Goal: Task Accomplishment & Management: Manage account settings

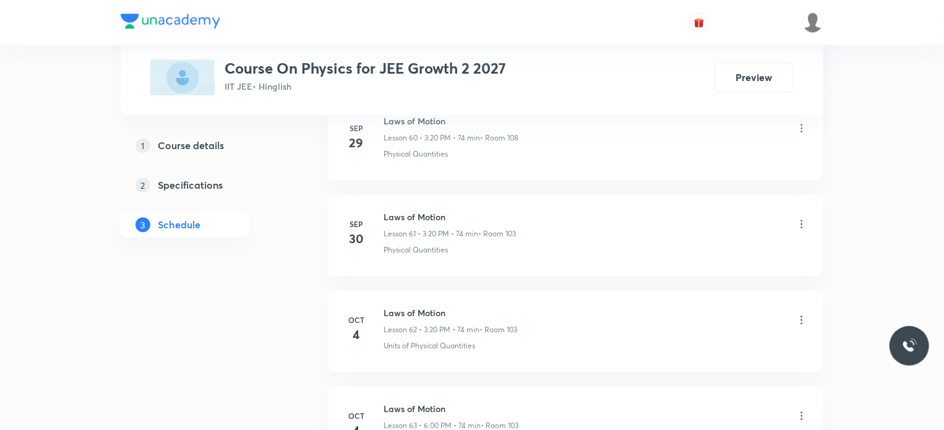
scroll to position [6587, 0]
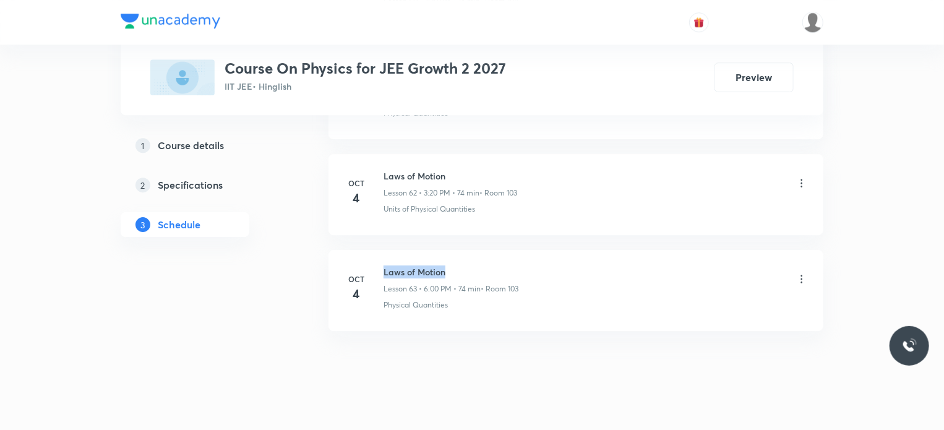
drag, startPoint x: 384, startPoint y: 254, endPoint x: 528, endPoint y: 239, distance: 144.9
click at [528, 250] on li "Oct 4 Laws of Motion Lesson 63 • 6:00 PM • 74 min • Room 103 Physical Quantities" at bounding box center [576, 290] width 495 height 81
copy h6 "Laws of Motion"
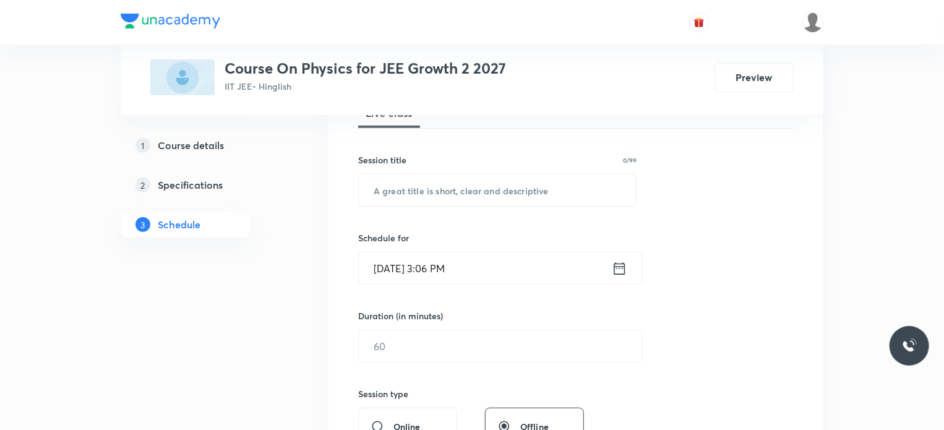
scroll to position [198, 0]
click at [467, 192] on input "text" at bounding box center [497, 190] width 277 height 32
paste input "Laws of Motion"
type input "Laws of Motion"
click at [442, 267] on input "Oct 5, 2025, 3:06 PM" at bounding box center [485, 268] width 253 height 32
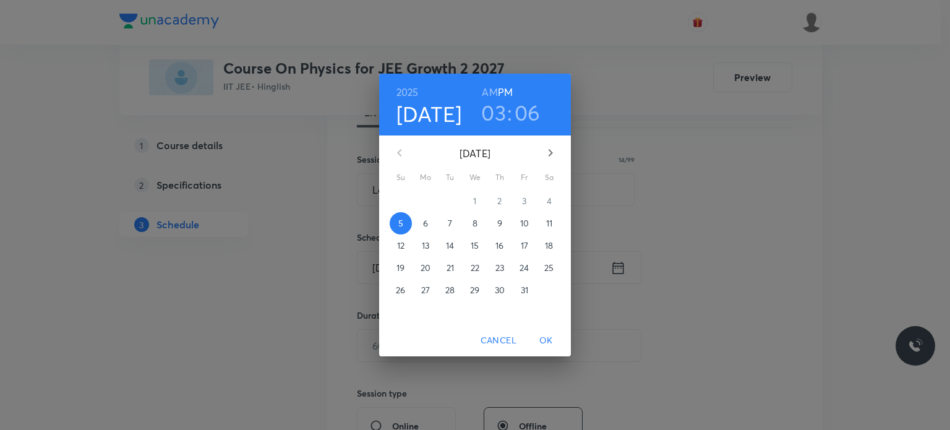
click at [530, 112] on h3 "06" at bounding box center [528, 113] width 26 height 26
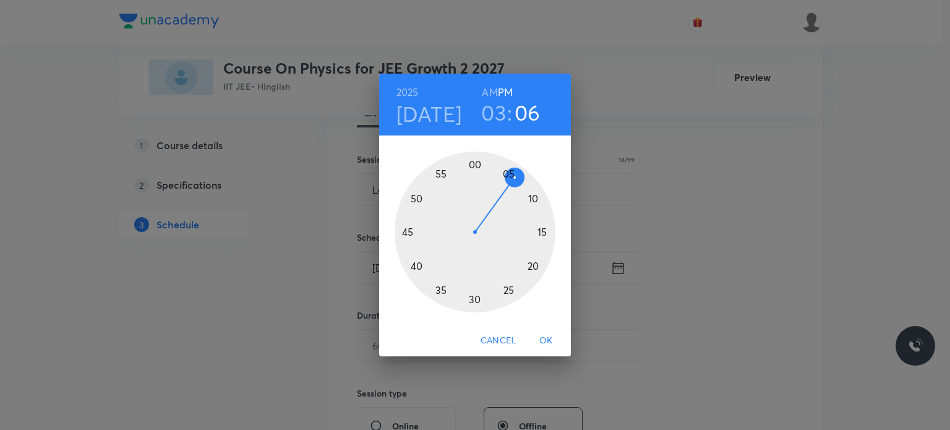
click at [530, 265] on div at bounding box center [475, 232] width 161 height 161
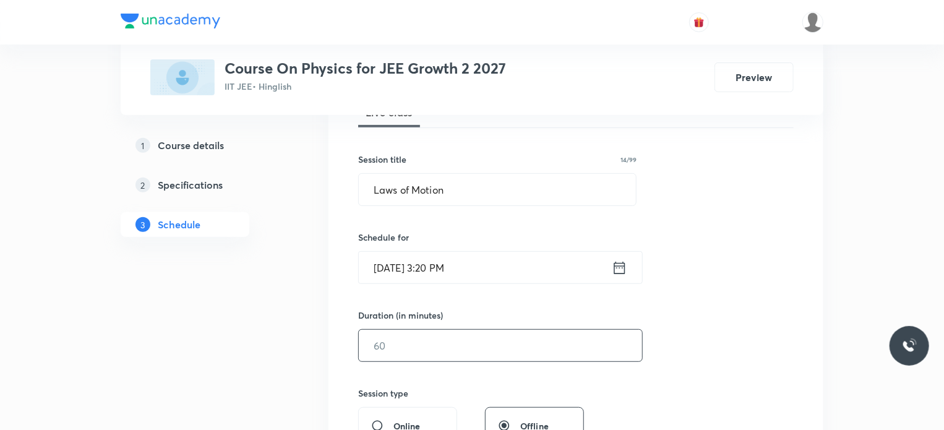
click at [450, 346] on input "text" at bounding box center [500, 346] width 283 height 32
type input "75"
click at [506, 303] on div "Session 64 Live class Session title 14/99 Laws of Motion ​ Schedule for Oct 5, …" at bounding box center [576, 359] width 436 height 581
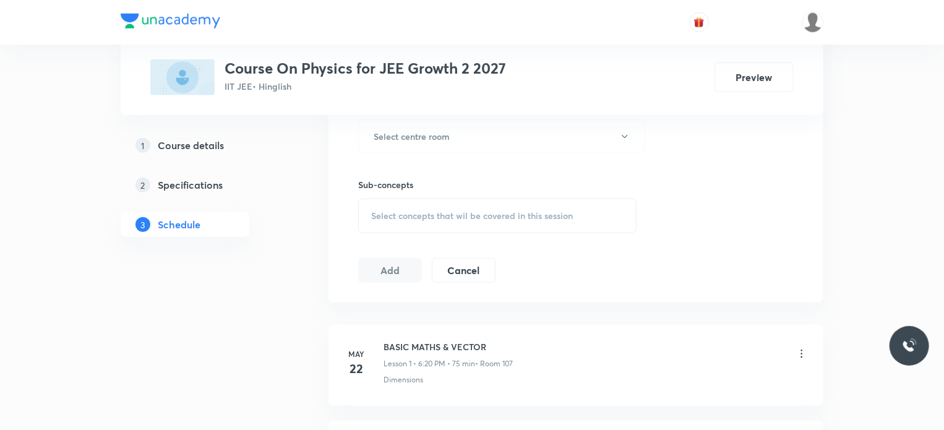
scroll to position [569, 0]
click at [450, 132] on h6 "Select centre room" at bounding box center [412, 132] width 76 height 13
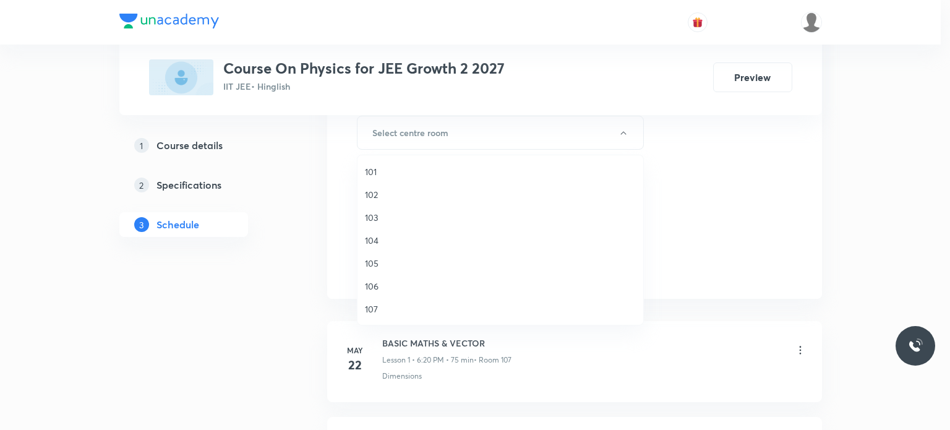
click at [377, 216] on span "103" at bounding box center [500, 217] width 271 height 13
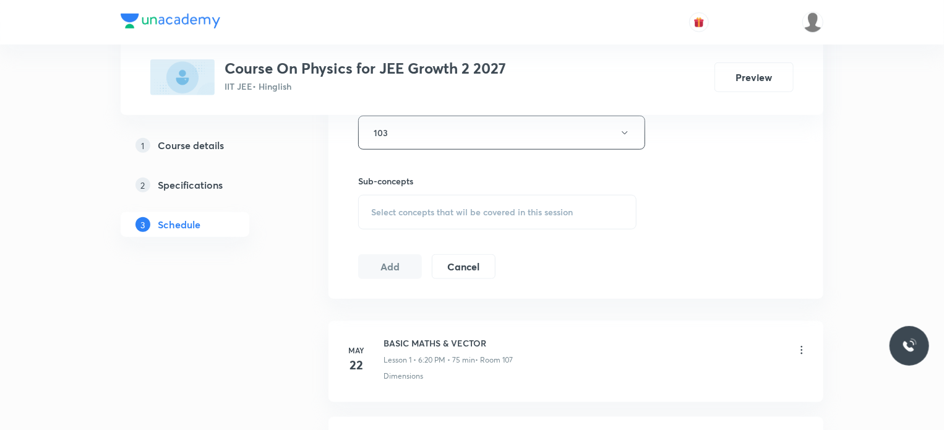
click at [392, 210] on span "Select concepts that wil be covered in this session" at bounding box center [472, 212] width 202 height 10
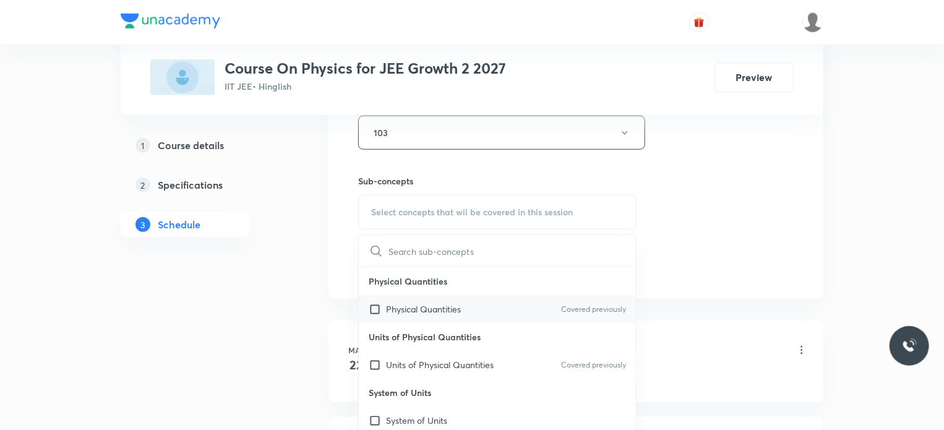
click at [403, 313] on p "Physical Quantities" at bounding box center [423, 309] width 75 height 13
checkbox input "true"
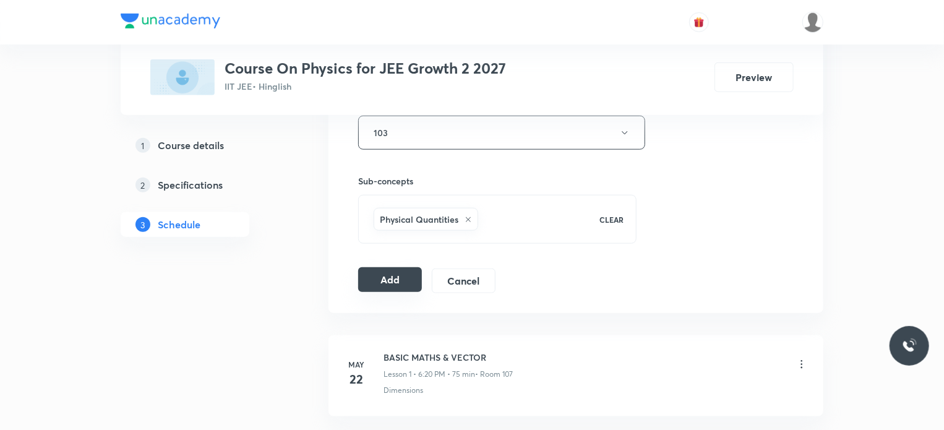
click at [391, 282] on button "Add" at bounding box center [390, 279] width 64 height 25
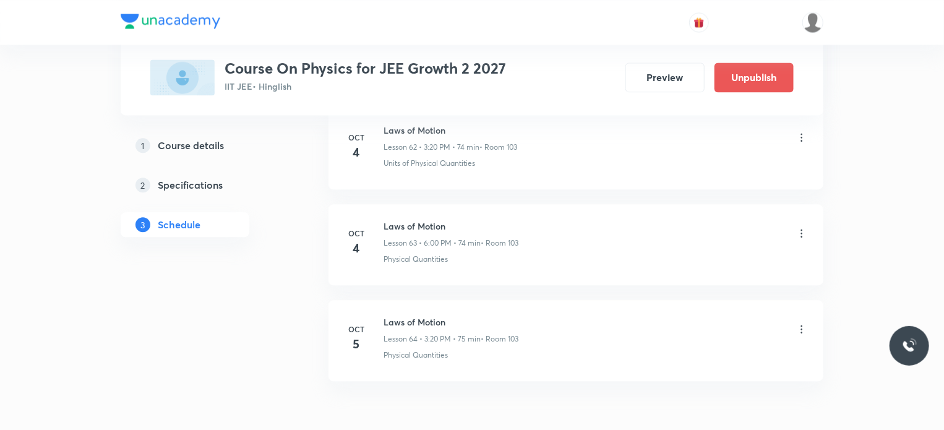
scroll to position [6115, 0]
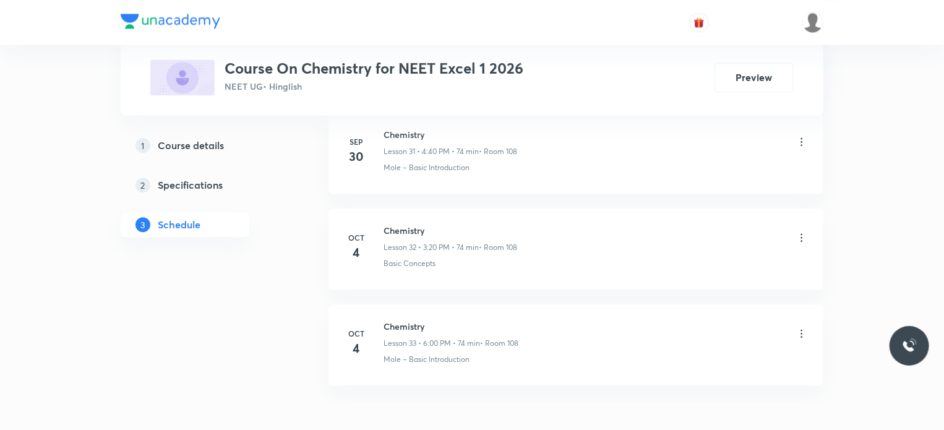
scroll to position [3717, 0]
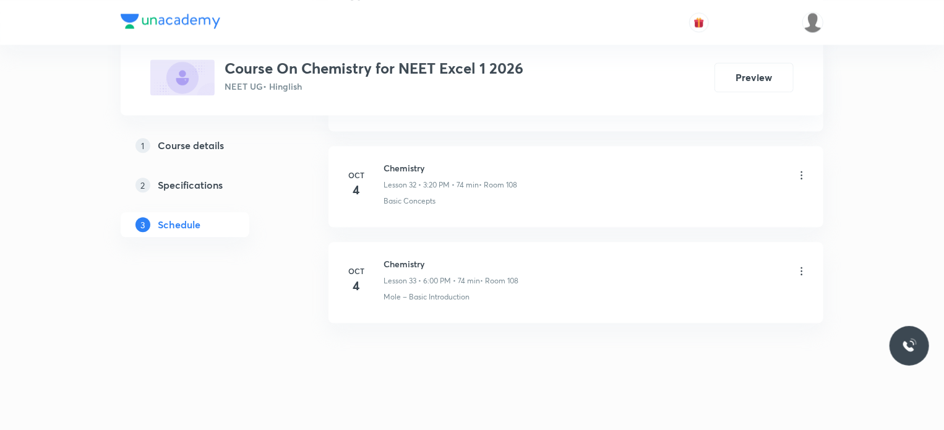
drag, startPoint x: 384, startPoint y: 254, endPoint x: 441, endPoint y: 248, distance: 57.3
click at [441, 257] on h6 "Chemistry" at bounding box center [451, 263] width 135 height 13
copy h6 "Chemistry"
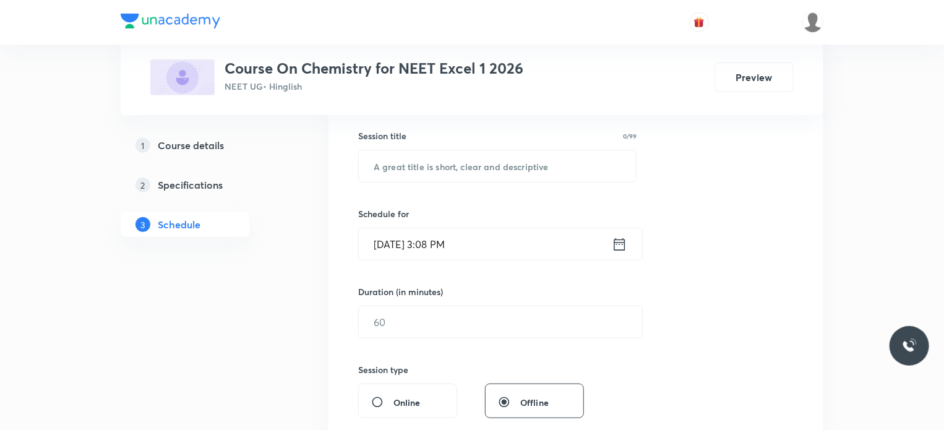
scroll to position [223, 0]
click at [442, 160] on input "text" at bounding box center [497, 165] width 277 height 32
paste input "Aldehydes, Ketones & Carboxylic Acids"
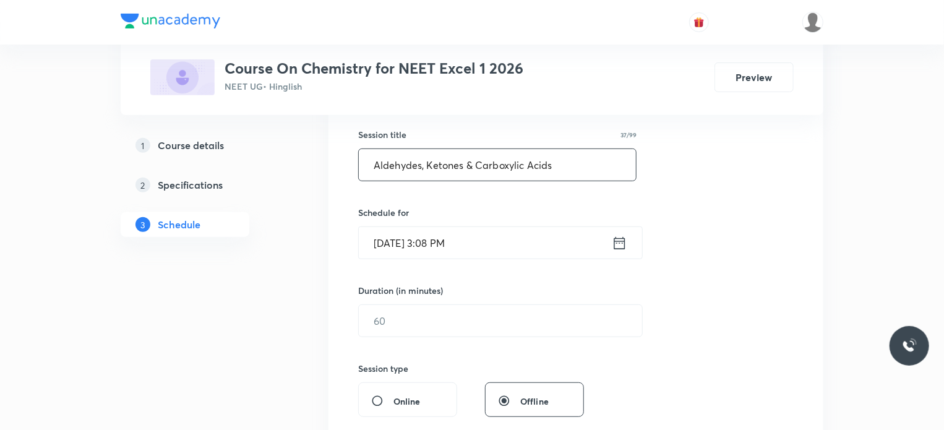
type input "Aldehydes, Ketones & Carboxylic Acids"
click at [445, 241] on input "Oct 5, 2025, 3:08 PM" at bounding box center [485, 243] width 253 height 32
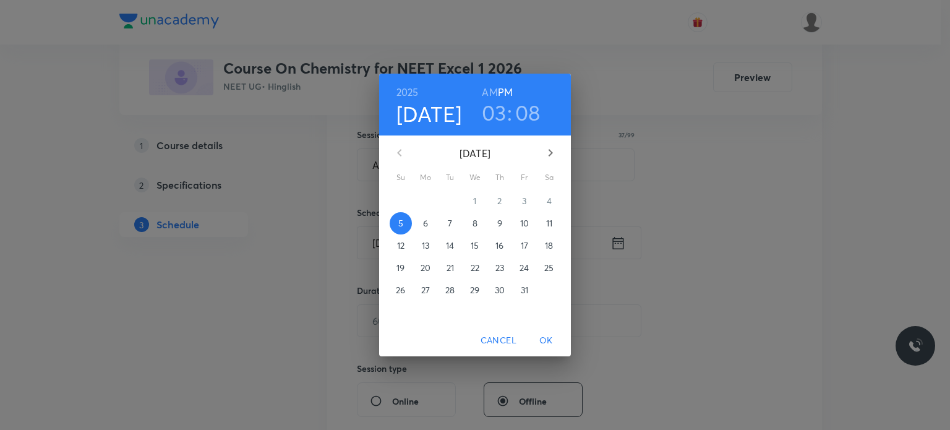
click at [528, 113] on h3 "08" at bounding box center [527, 113] width 25 height 26
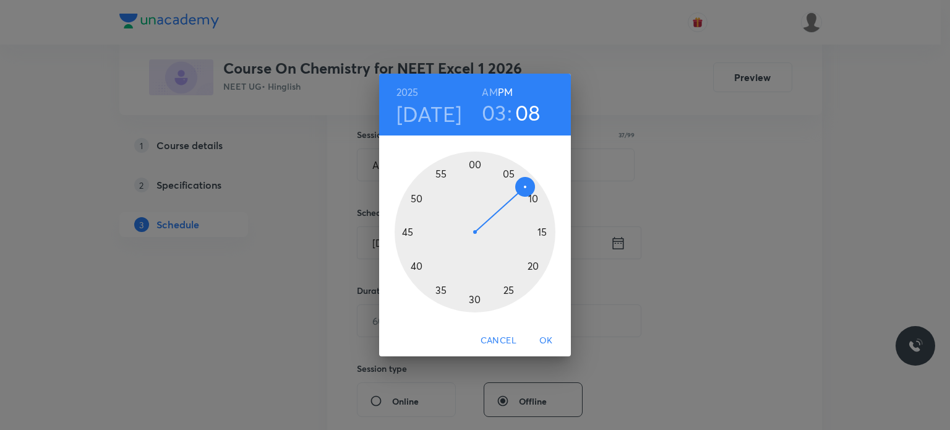
click at [535, 267] on div at bounding box center [475, 232] width 161 height 161
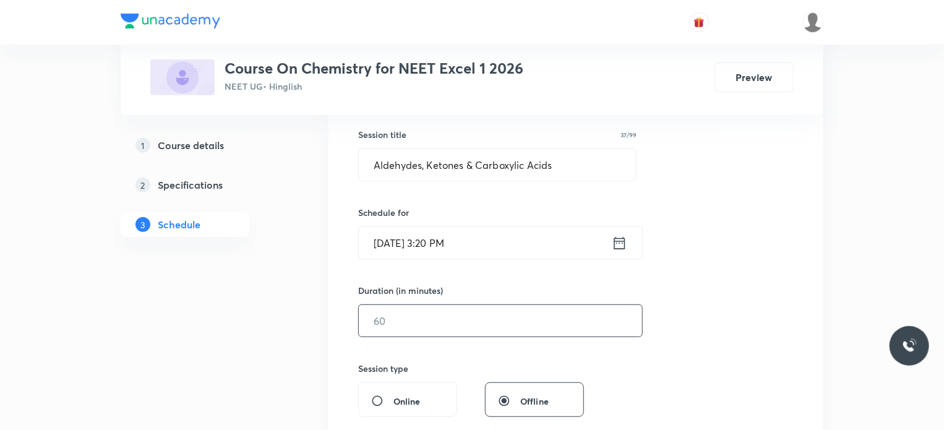
click at [413, 319] on input "text" at bounding box center [500, 321] width 283 height 32
type input "75"
click at [428, 351] on div "Session 34 Live class Session title 37/99 Aldehydes, Ketones & Carboxylic Acids…" at bounding box center [576, 335] width 436 height 581
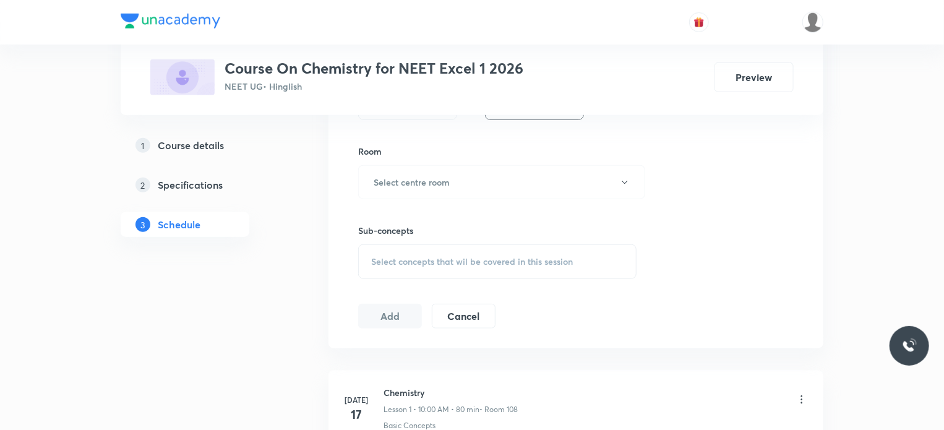
scroll to position [544, 0]
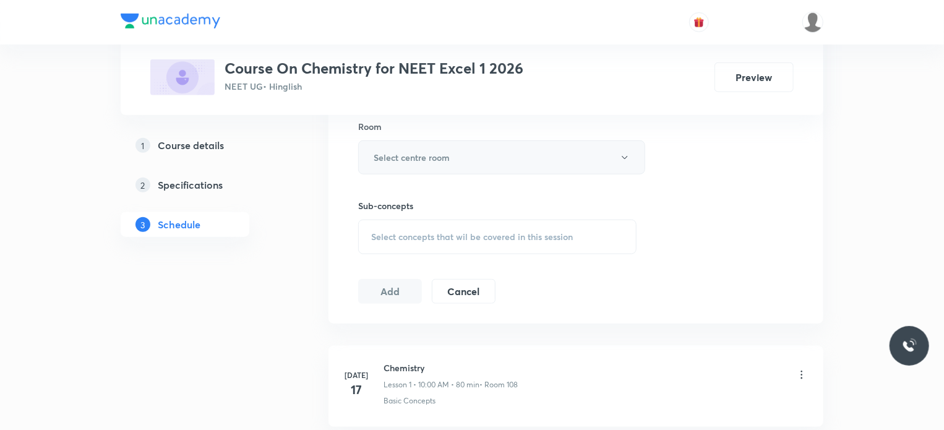
click at [467, 159] on button "Select centre room" at bounding box center [501, 157] width 287 height 34
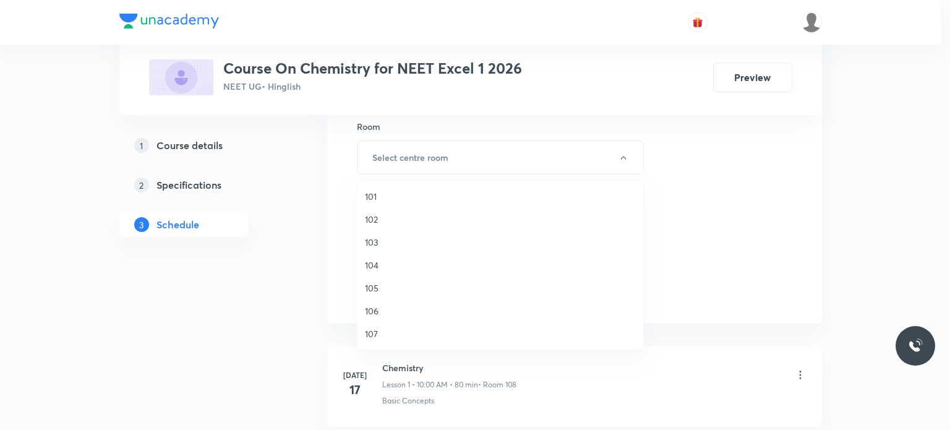
click at [371, 215] on span "102" at bounding box center [500, 219] width 271 height 13
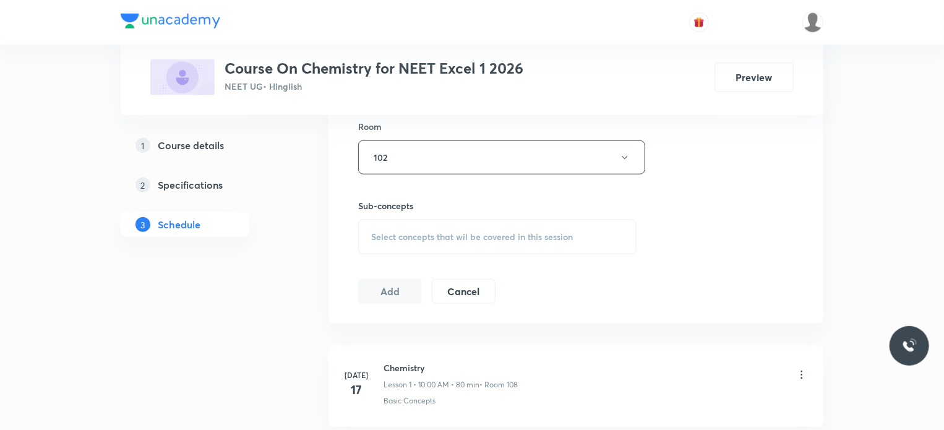
click at [405, 235] on span "Select concepts that wil be covered in this session" at bounding box center [472, 237] width 202 height 10
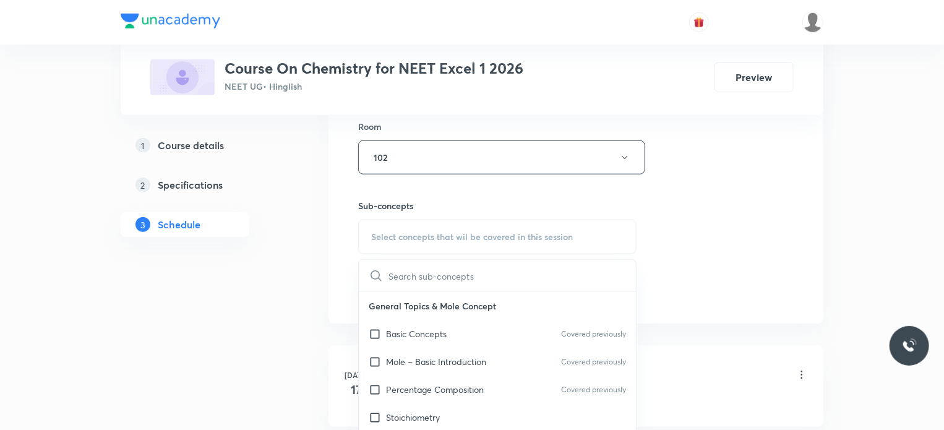
click at [403, 331] on p "Basic Concepts" at bounding box center [416, 333] width 61 height 13
checkbox input "true"
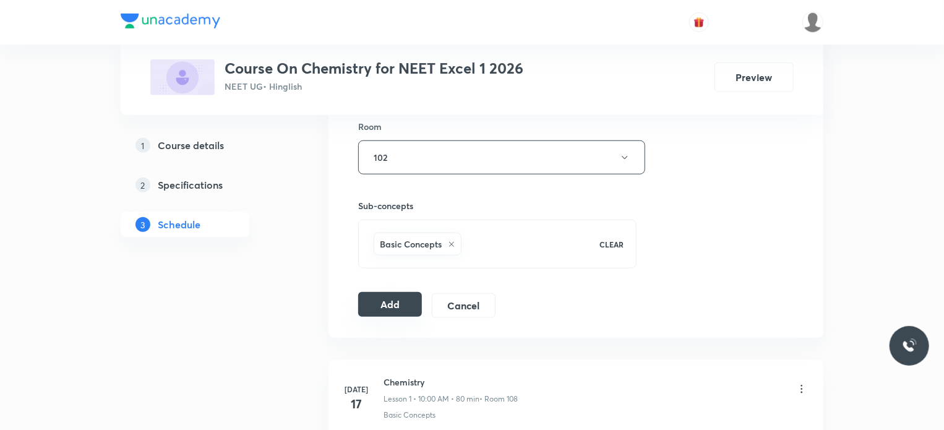
click at [407, 305] on button "Add" at bounding box center [390, 304] width 64 height 25
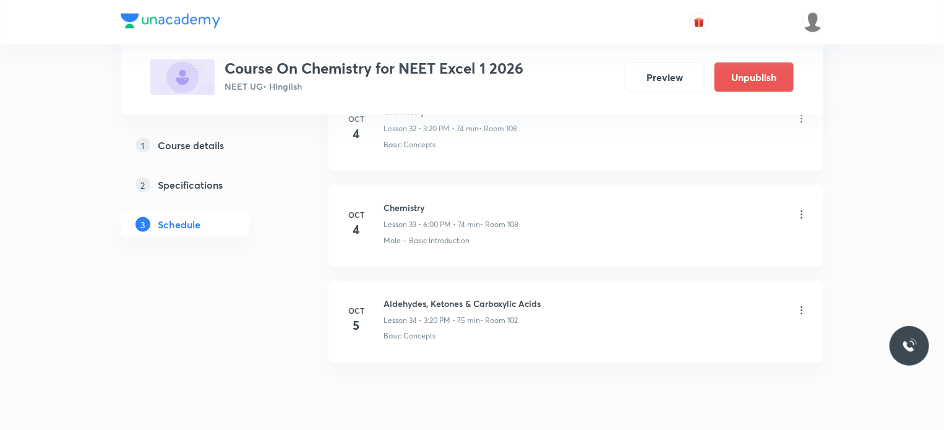
scroll to position [3245, 0]
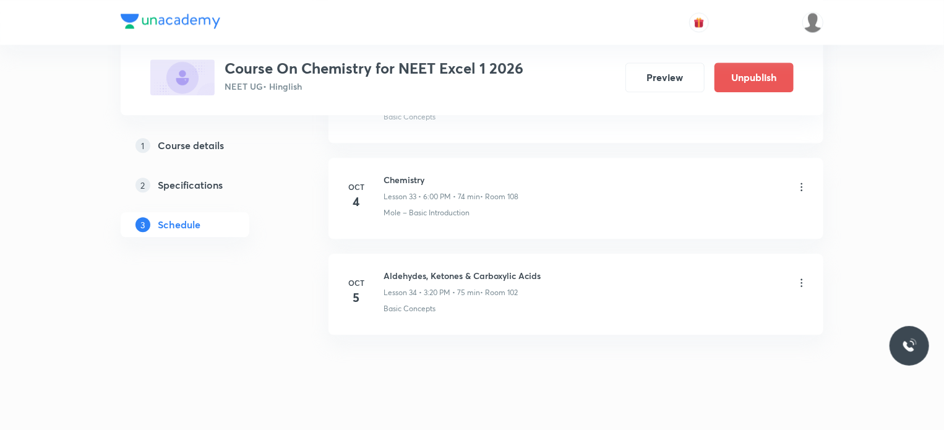
scroll to position [3813, 0]
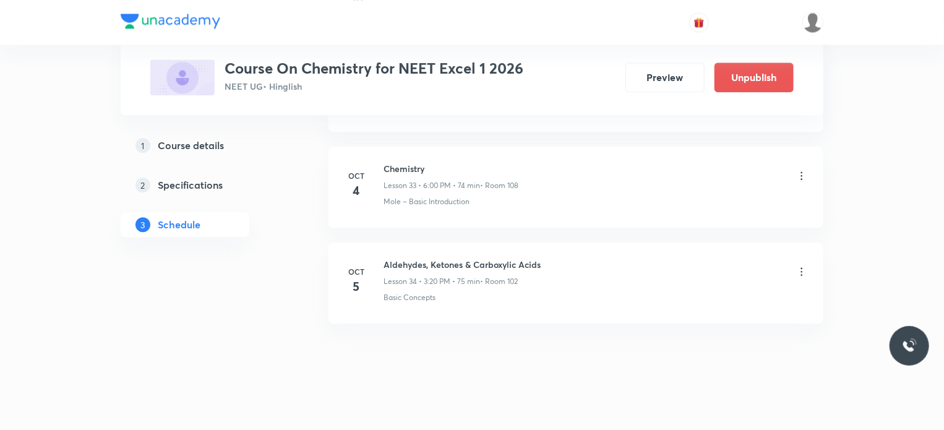
click at [803, 267] on icon at bounding box center [802, 271] width 2 height 8
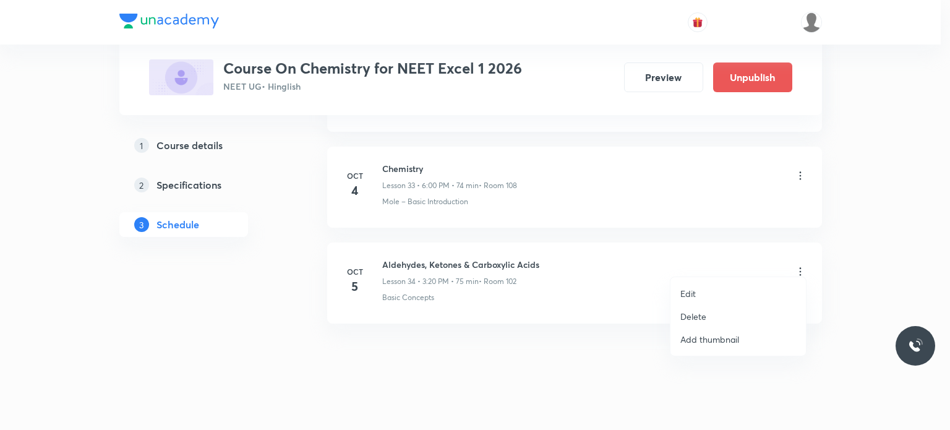
click at [702, 317] on p "Delete" at bounding box center [694, 316] width 26 height 13
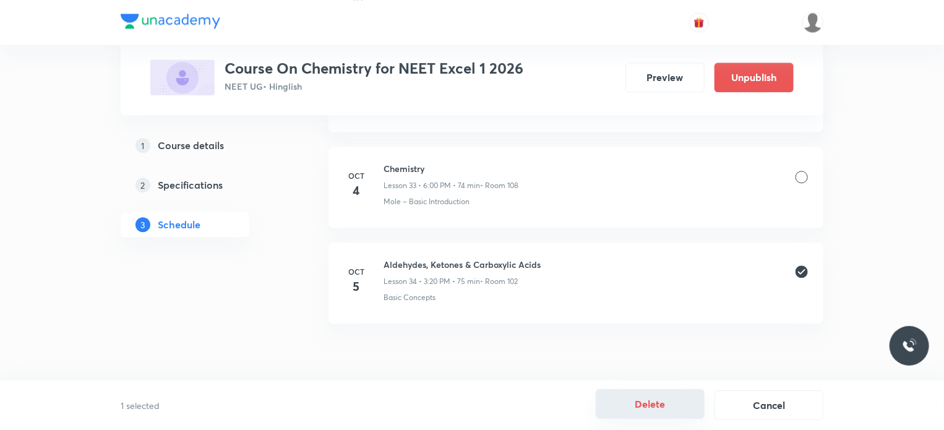
click at [650, 403] on button "Delete" at bounding box center [650, 404] width 109 height 30
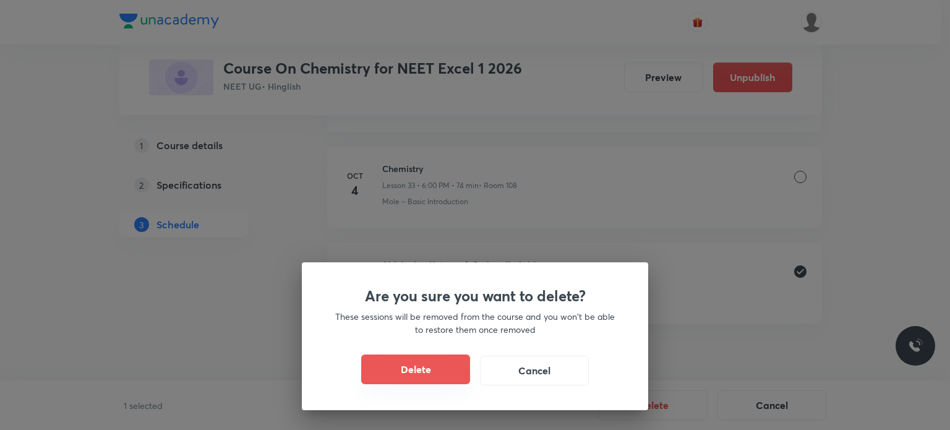
click at [383, 377] on button "Delete" at bounding box center [415, 370] width 109 height 30
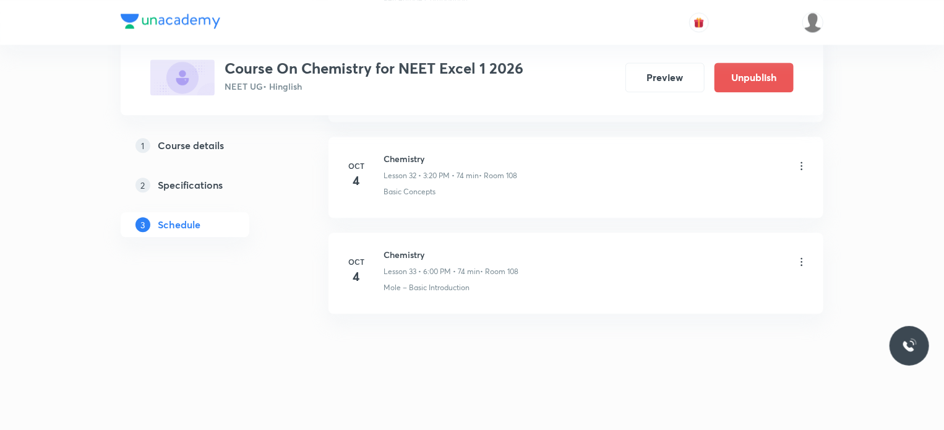
scroll to position [3717, 0]
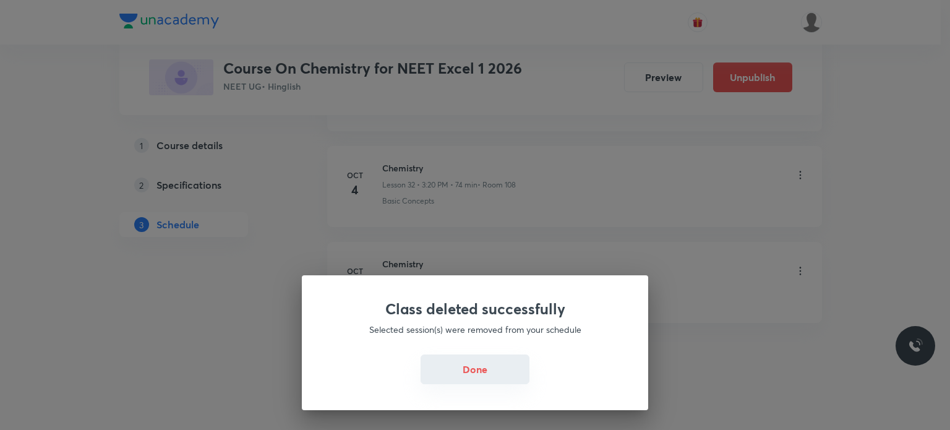
click at [498, 367] on button "Done" at bounding box center [475, 370] width 109 height 30
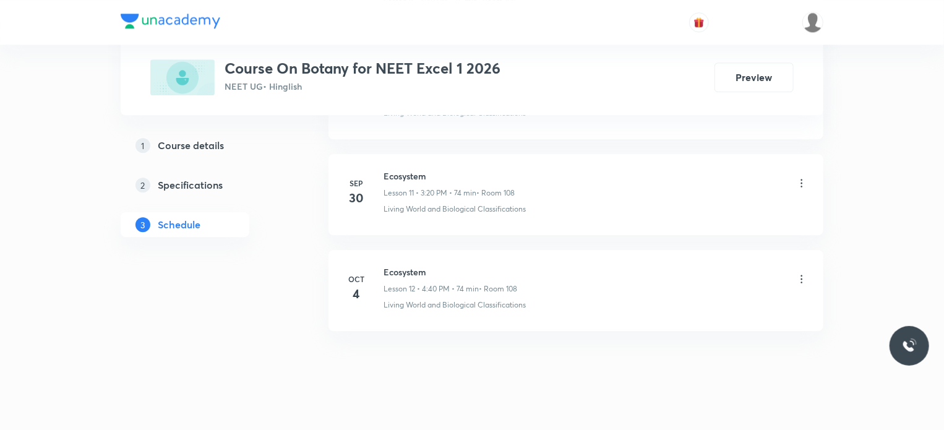
scroll to position [1708, 0]
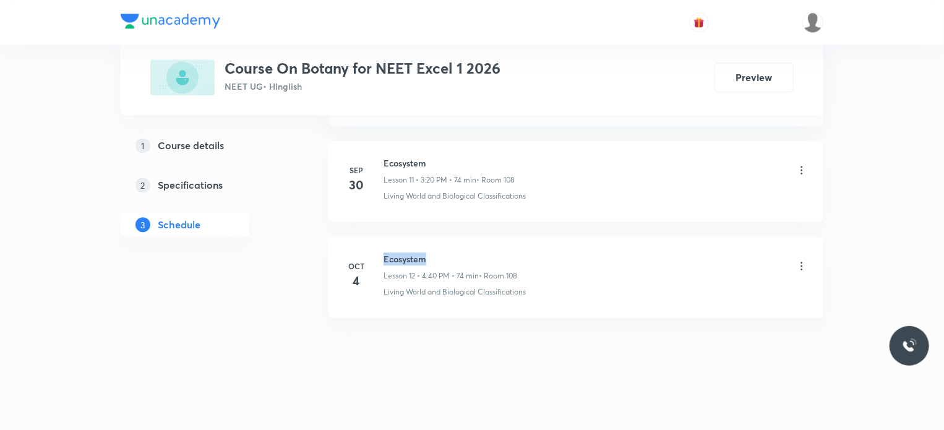
drag, startPoint x: 385, startPoint y: 252, endPoint x: 462, endPoint y: 247, distance: 77.5
click at [462, 247] on li "Oct 4 Ecosystem Lesson 12 • 4:40 PM • 74 min • Room 108 Living World and Biolog…" at bounding box center [576, 277] width 495 height 81
copy h6 "Ecosystem"
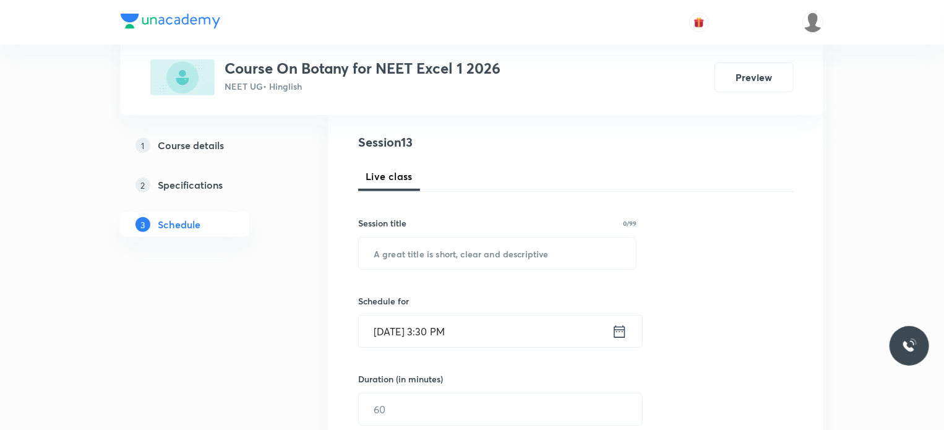
scroll to position [149, 0]
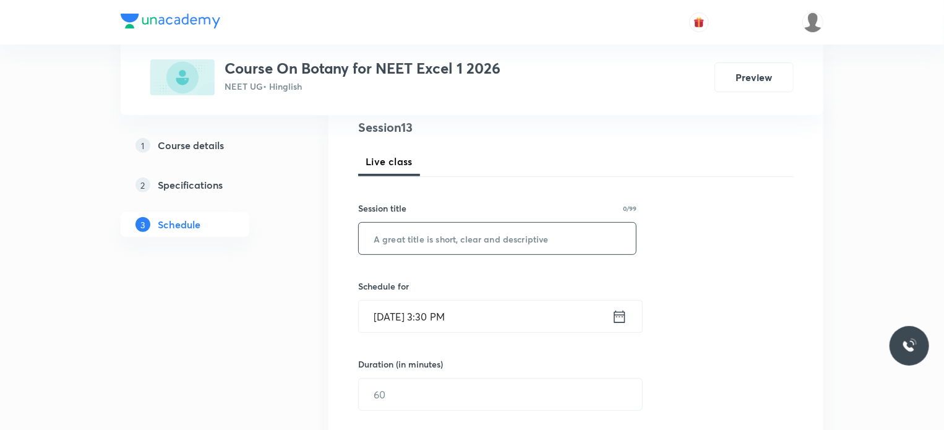
click at [433, 238] on input "text" at bounding box center [497, 239] width 277 height 32
paste input "Ecosystem"
type input "Ecosystem"
click at [444, 313] on input "Oct 5, 2025, 3:30 PM" at bounding box center [485, 317] width 253 height 32
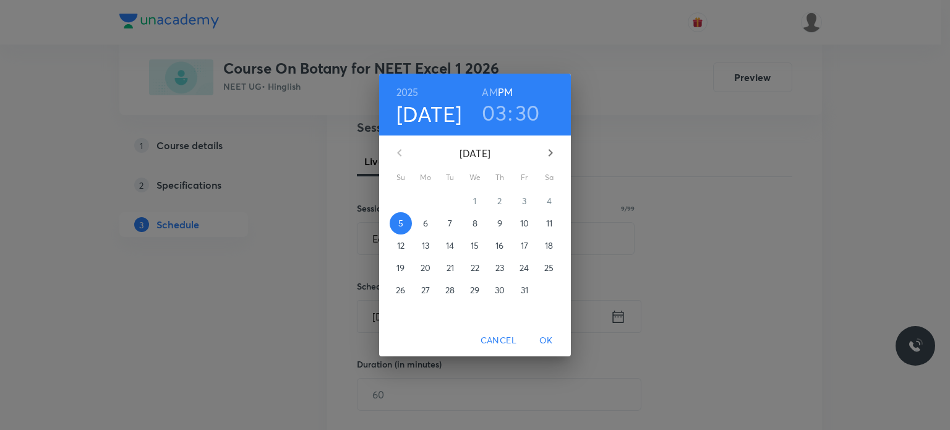
click at [531, 109] on h3 "30" at bounding box center [527, 113] width 25 height 26
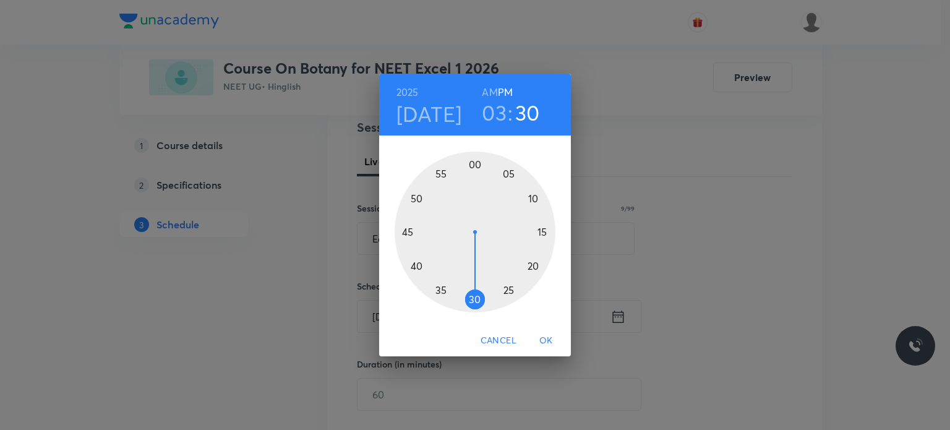
click at [463, 304] on div at bounding box center [475, 232] width 161 height 161
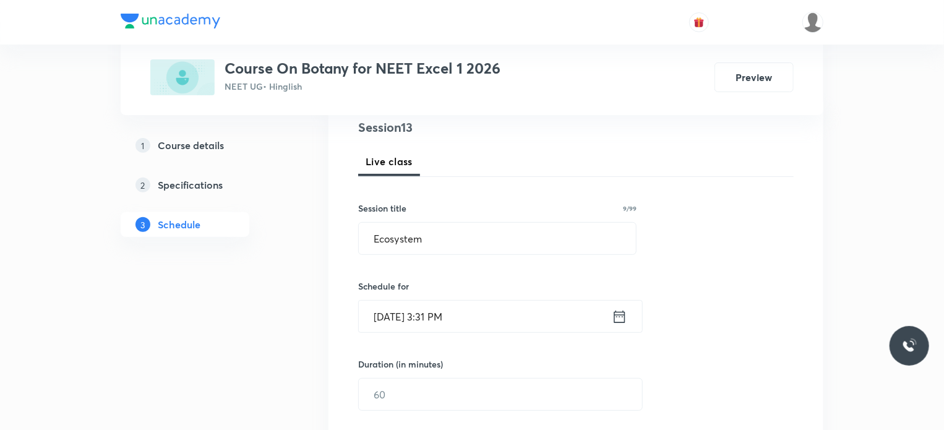
click at [443, 314] on input "Oct 5, 2025, 3:31 PM" at bounding box center [485, 317] width 253 height 32
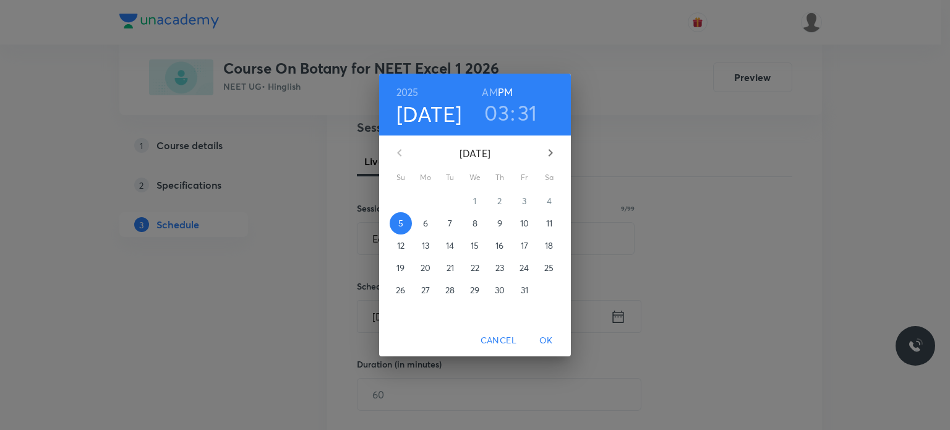
click at [525, 114] on h3 "31" at bounding box center [528, 113] width 20 height 26
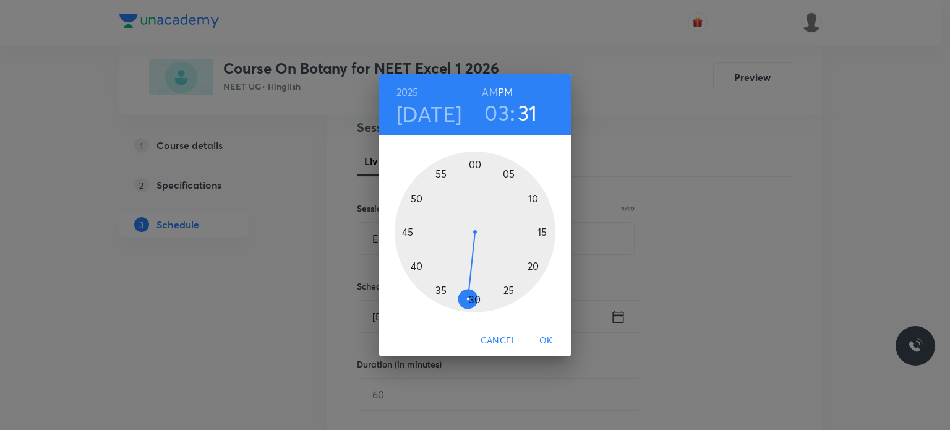
click at [458, 304] on div at bounding box center [475, 232] width 161 height 161
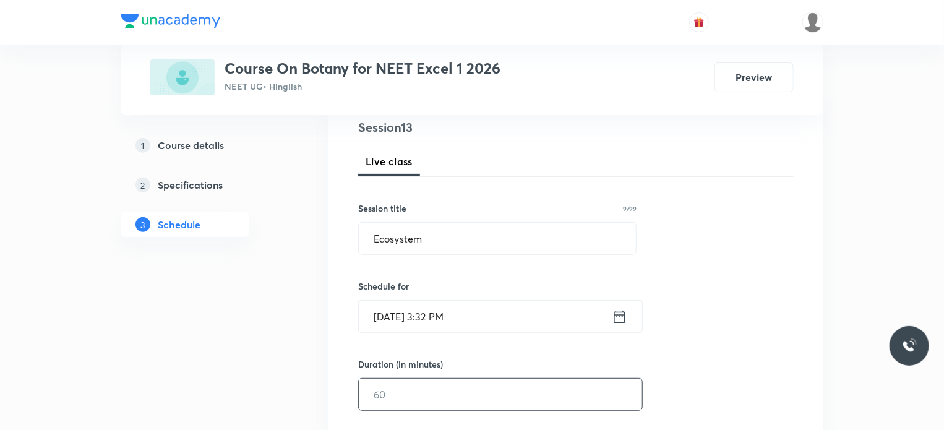
click at [426, 397] on input "text" at bounding box center [500, 395] width 283 height 32
click at [471, 347] on div "Session 13 Live class Session title 9/99 Ecosystem ​ Schedule for Oct 5, 2025, …" at bounding box center [576, 408] width 436 height 581
click at [423, 396] on input "65" at bounding box center [500, 395] width 283 height 32
type input "63"
click at [480, 342] on div "Session 13 Live class Session title 9/99 Ecosystem ​ Schedule for Oct 5, 2025, …" at bounding box center [576, 408] width 436 height 581
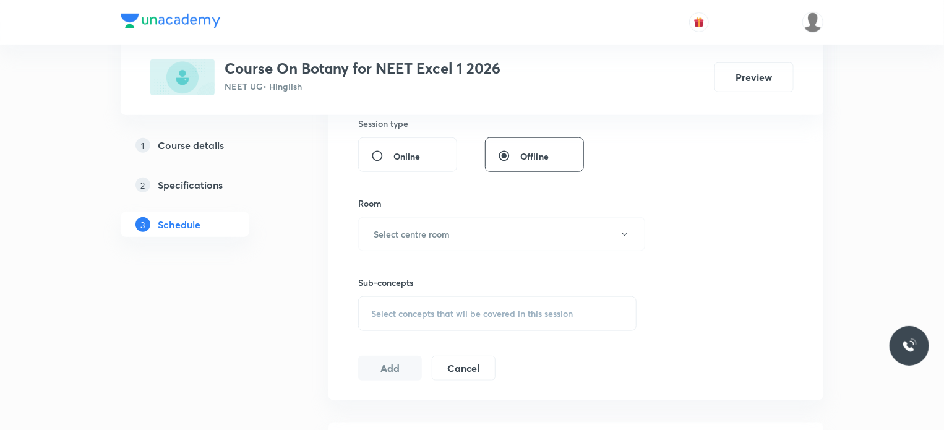
scroll to position [471, 0]
click at [451, 230] on button "Select centre room" at bounding box center [501, 231] width 287 height 34
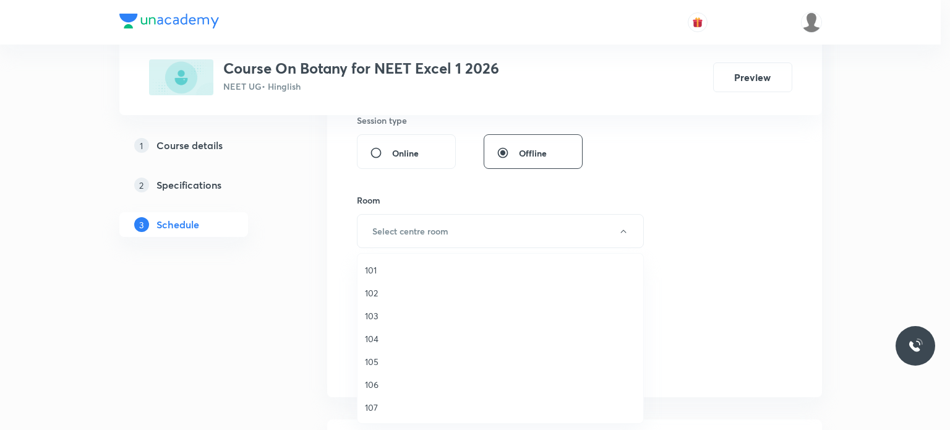
click at [387, 336] on span "104" at bounding box center [500, 338] width 271 height 13
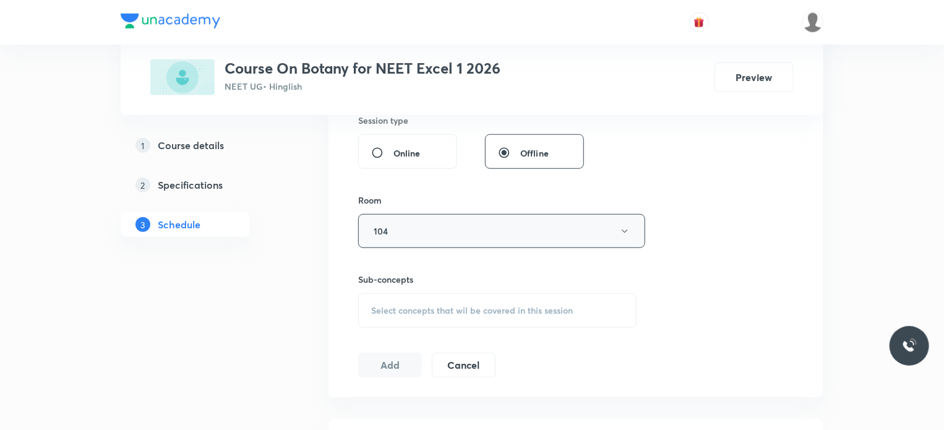
click at [403, 230] on button "104" at bounding box center [501, 231] width 287 height 34
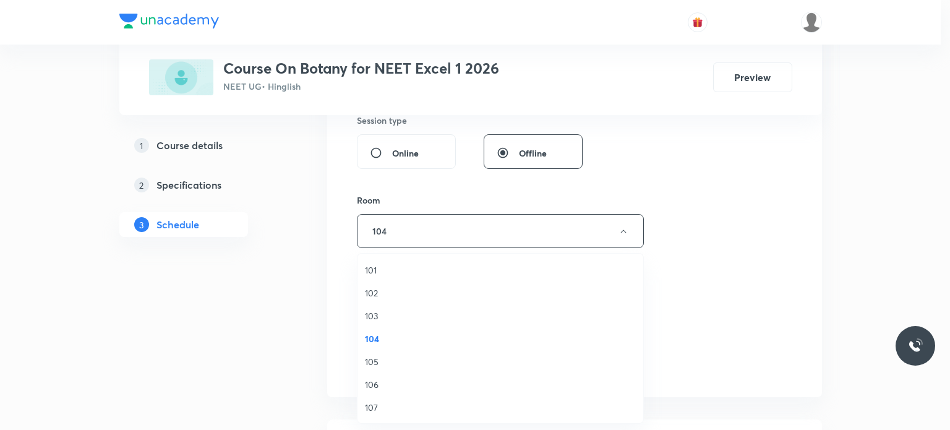
click at [382, 358] on span "105" at bounding box center [500, 361] width 271 height 13
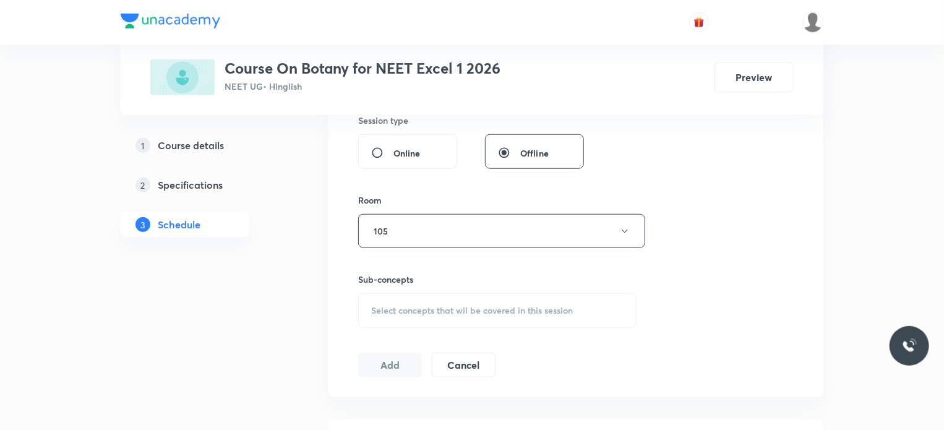
click at [392, 296] on div "Select concepts that wil be covered in this session" at bounding box center [497, 310] width 278 height 35
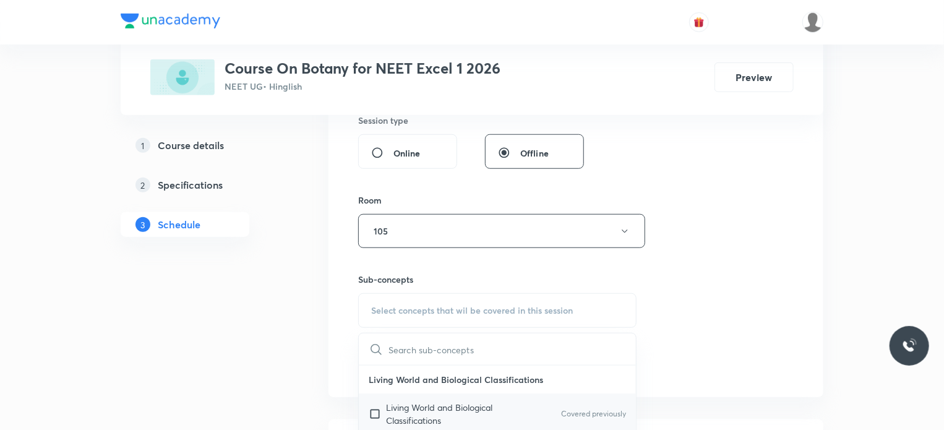
click at [387, 418] on p "Living World and Biological Classifications" at bounding box center [448, 414] width 125 height 26
checkbox input "true"
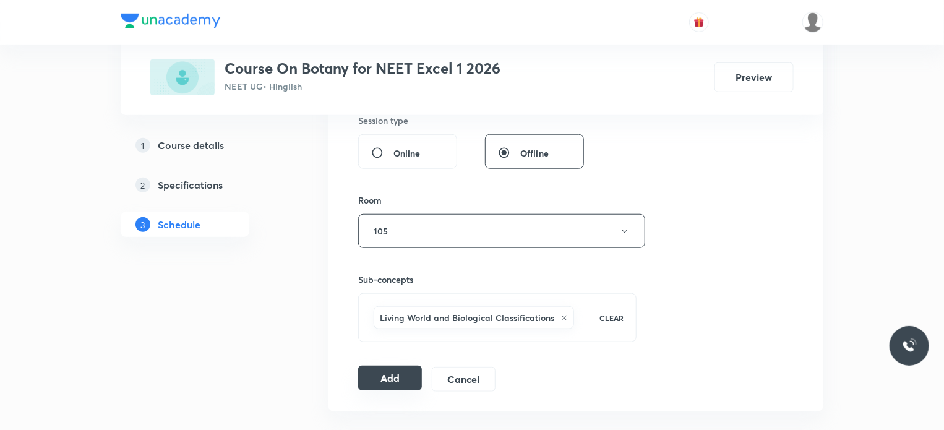
click at [398, 376] on button "Add" at bounding box center [390, 378] width 64 height 25
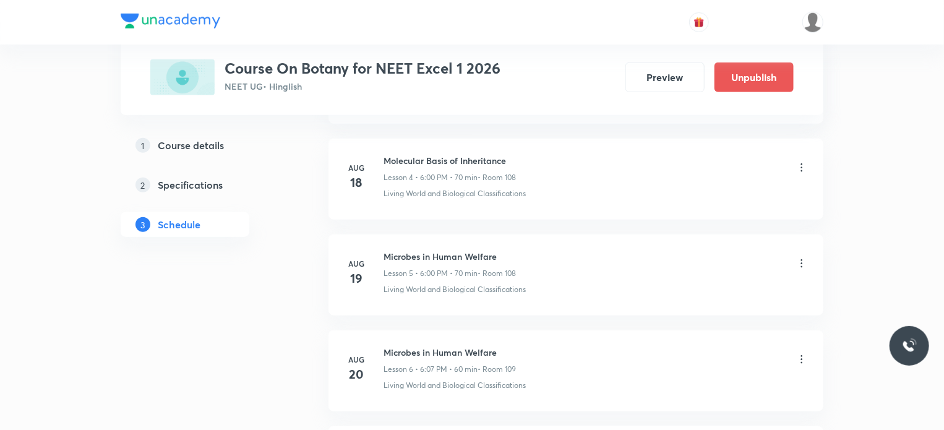
click at [306, 338] on div "Plus Courses Course On Botany for NEET Excel 1 2026 NEET UG • Hinglish Preview …" at bounding box center [472, 387] width 703 height 1578
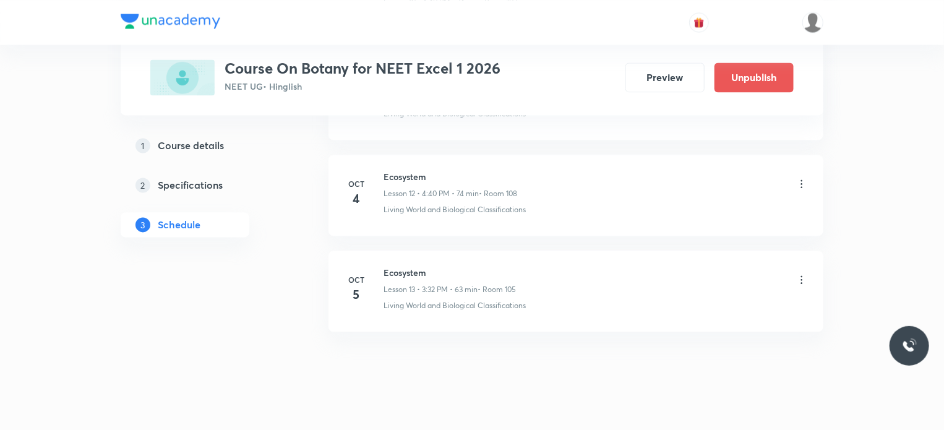
scroll to position [1236, 0]
